Goal: Communication & Community: Answer question/provide support

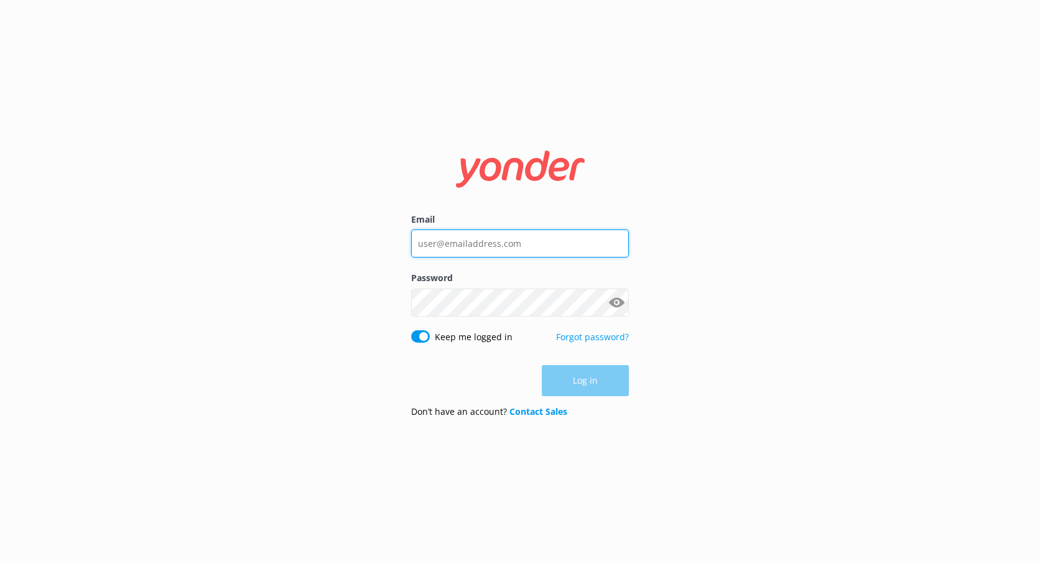
type input "[EMAIL_ADDRESS][DOMAIN_NAME]"
click at [582, 386] on div "Log in" at bounding box center [520, 380] width 218 height 31
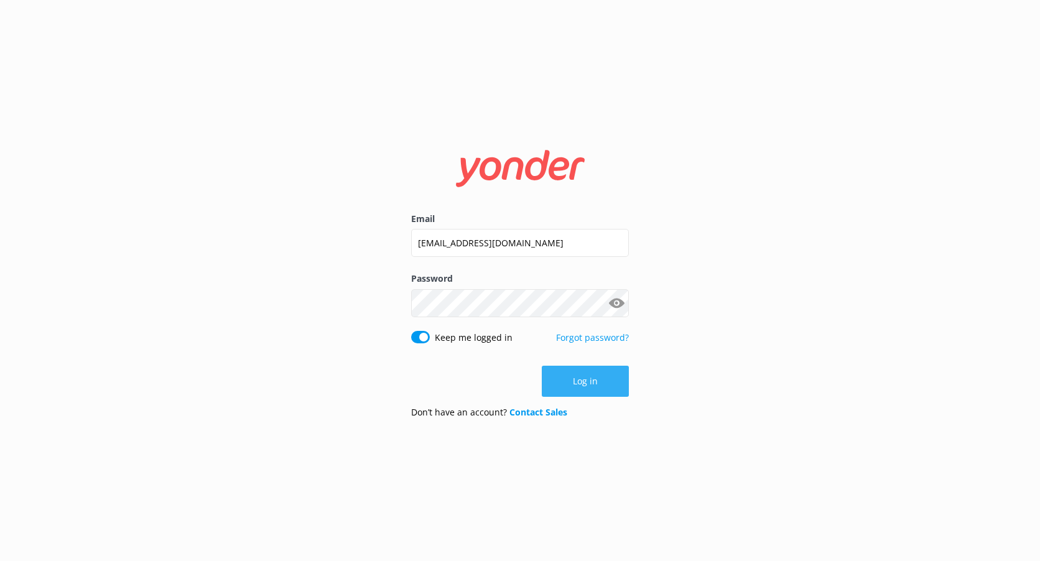
click at [553, 383] on button "Log in" at bounding box center [585, 381] width 87 height 31
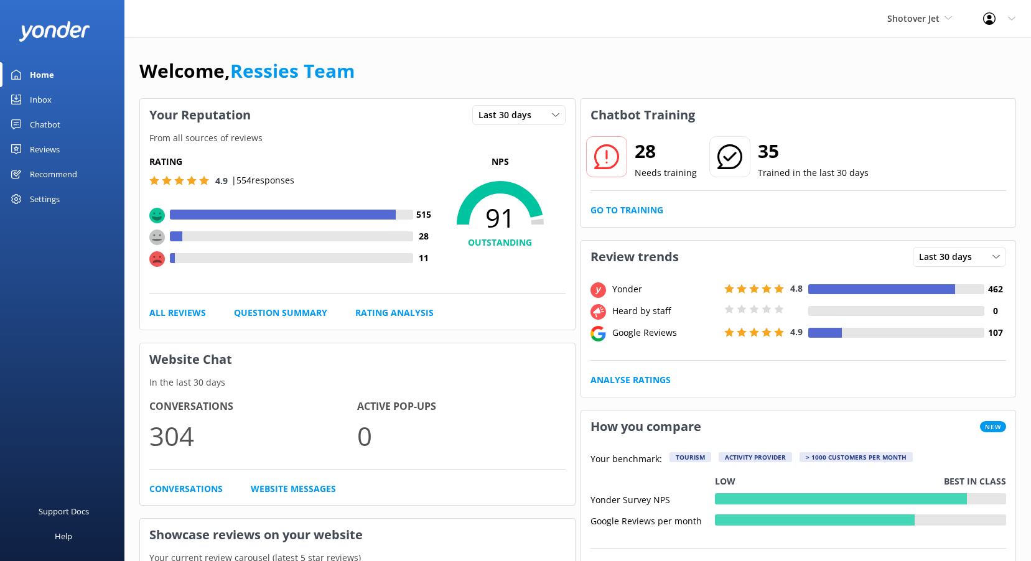
click at [649, 169] on p "Needs training" at bounding box center [666, 173] width 62 height 14
click at [920, 23] on span "Shotover Jet" at bounding box center [913, 18] width 52 height 12
click at [913, 73] on link "Dart River Adventures" at bounding box center [934, 82] width 124 height 30
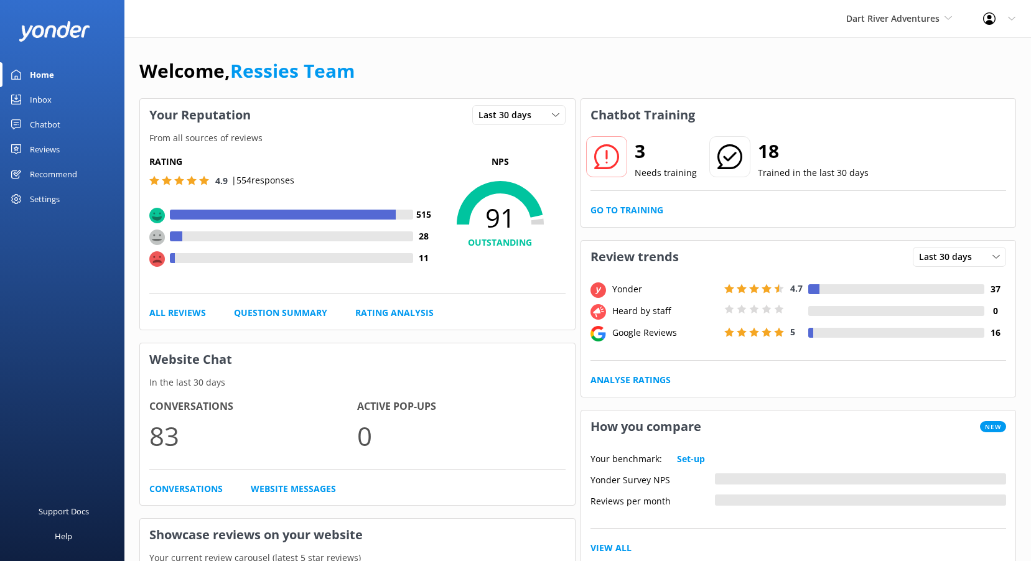
click at [65, 149] on link "Reviews" at bounding box center [62, 149] width 124 height 25
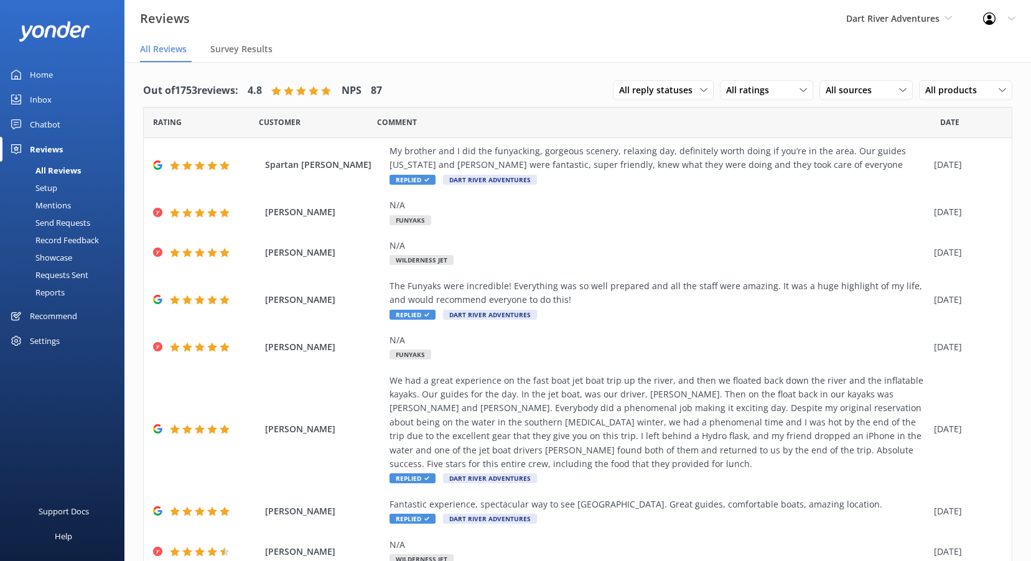
click at [45, 119] on div "Chatbot" at bounding box center [45, 124] width 30 height 25
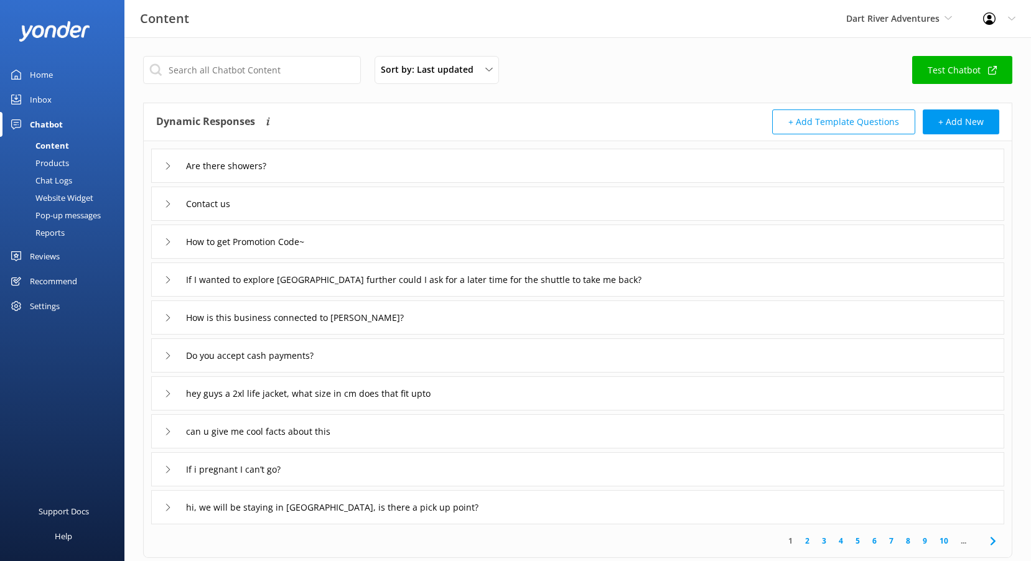
click at [41, 105] on div "Inbox" at bounding box center [41, 99] width 22 height 25
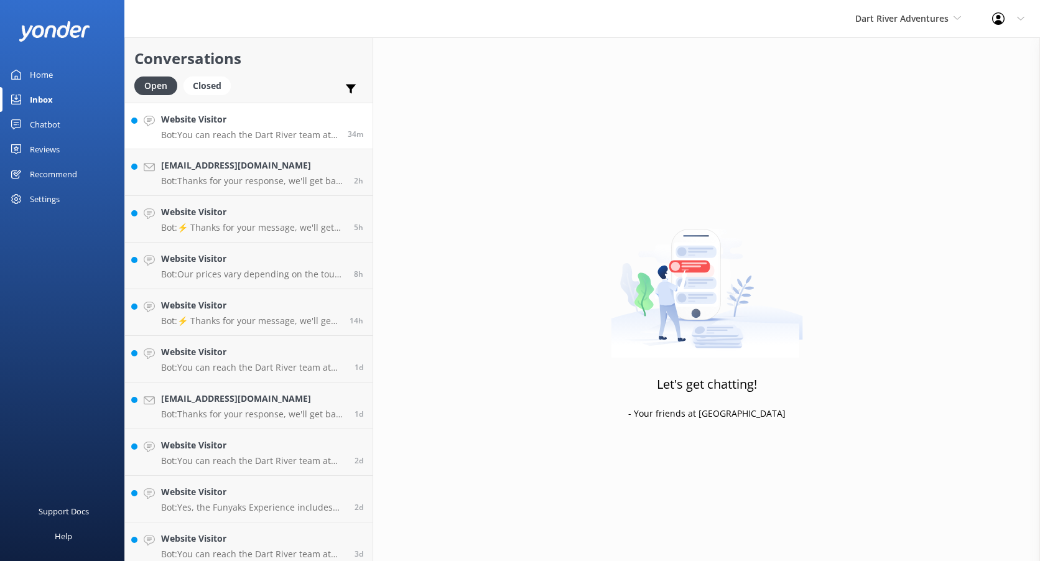
click at [262, 142] on link "Website Visitor Bot: You can reach the Dart River team at [PHONE_NUMBER] (withi…" at bounding box center [249, 126] width 248 height 47
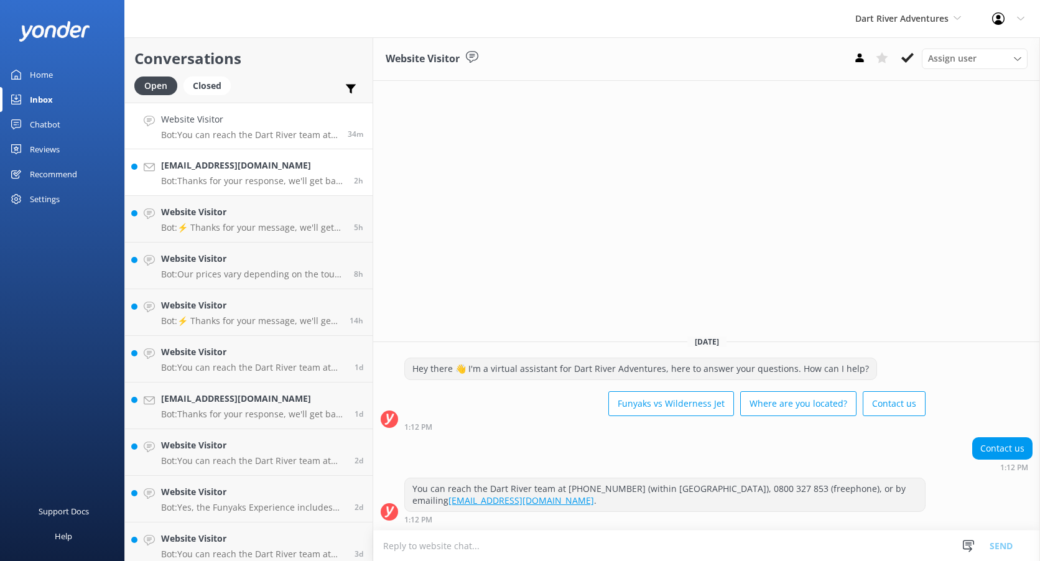
click at [267, 167] on h4 "[EMAIL_ADDRESS][DOMAIN_NAME]" at bounding box center [253, 166] width 184 height 14
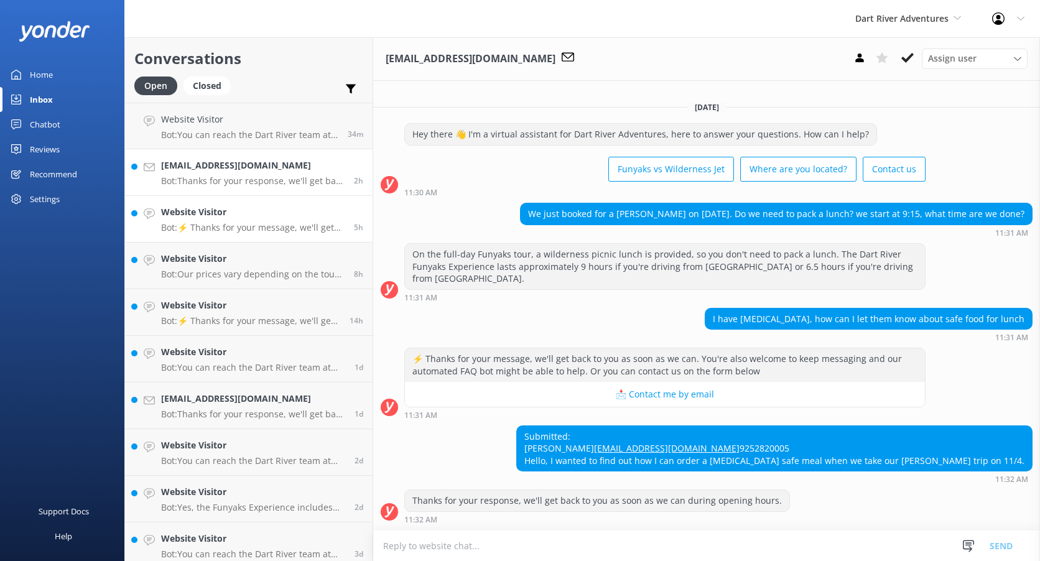
scroll to position [14, 0]
